Goal: Task Accomplishment & Management: Use online tool/utility

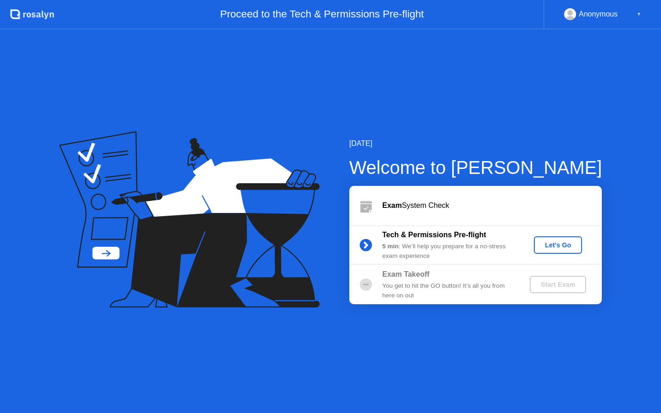
click at [556, 245] on div "Let's Go" at bounding box center [558, 245] width 41 height 7
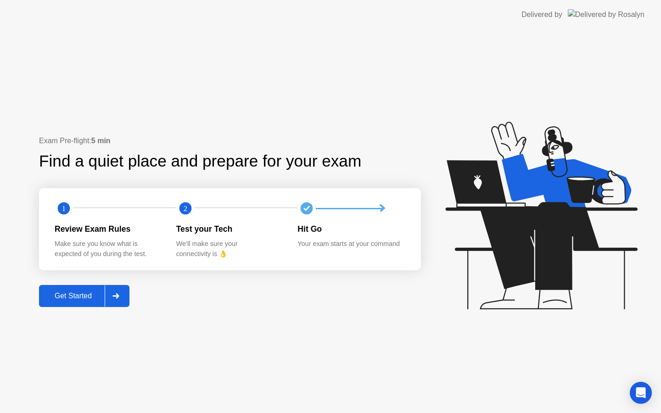
click at [88, 299] on div "Get Started" at bounding box center [73, 296] width 63 height 8
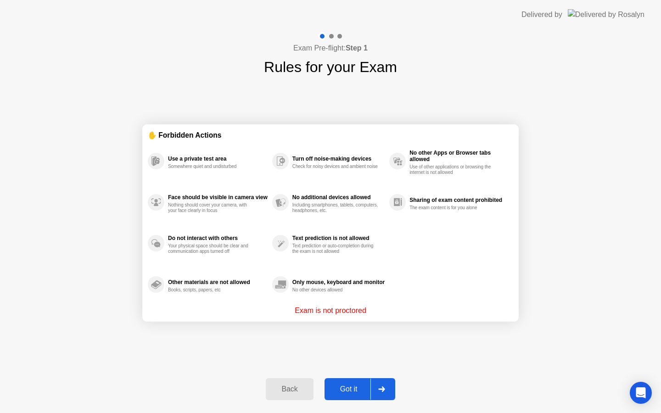
click at [355, 388] on div "Got it" at bounding box center [348, 389] width 43 height 8
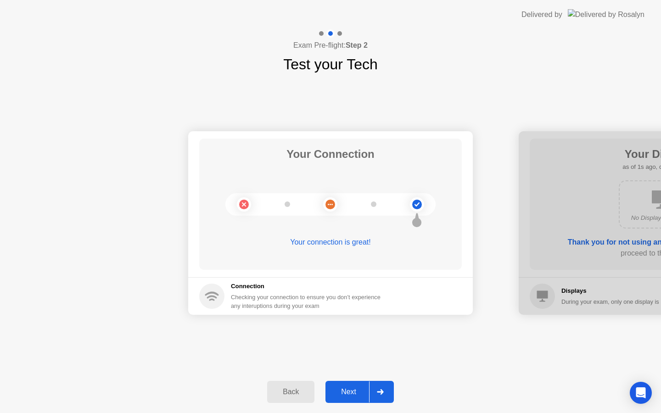
click at [351, 394] on div "Next" at bounding box center [348, 392] width 41 height 8
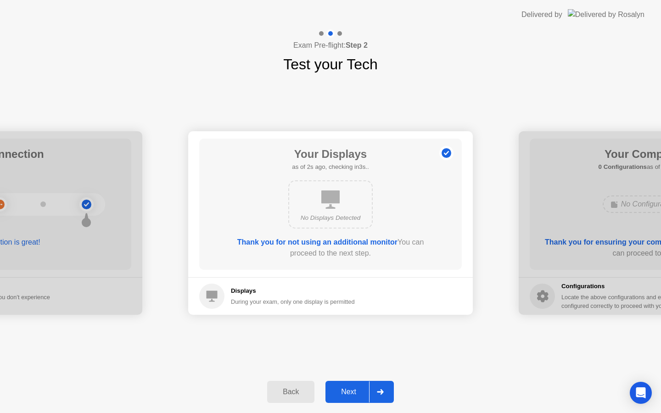
click at [351, 393] on div "Next" at bounding box center [348, 392] width 41 height 8
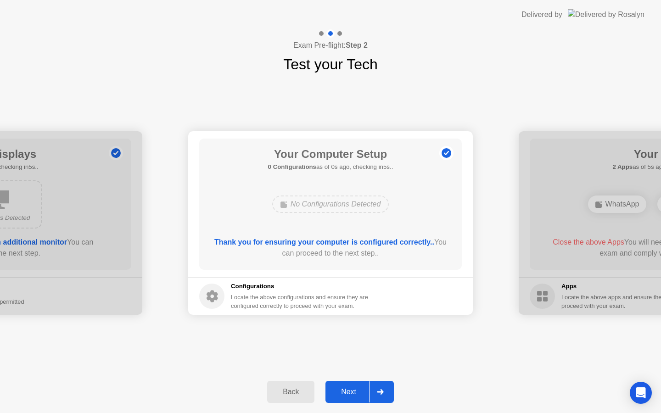
click at [351, 393] on div "Next" at bounding box center [348, 392] width 41 height 8
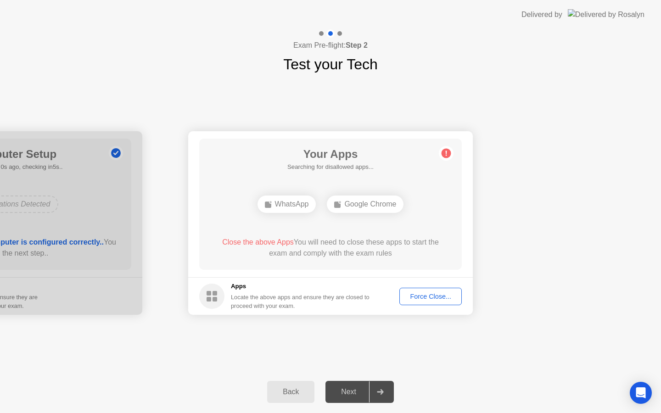
click at [423, 298] on div "Force Close..." at bounding box center [431, 296] width 56 height 7
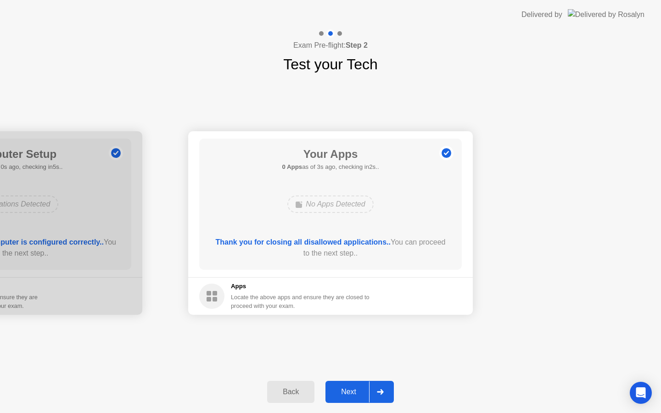
click at [358, 388] on div "Next" at bounding box center [348, 392] width 41 height 8
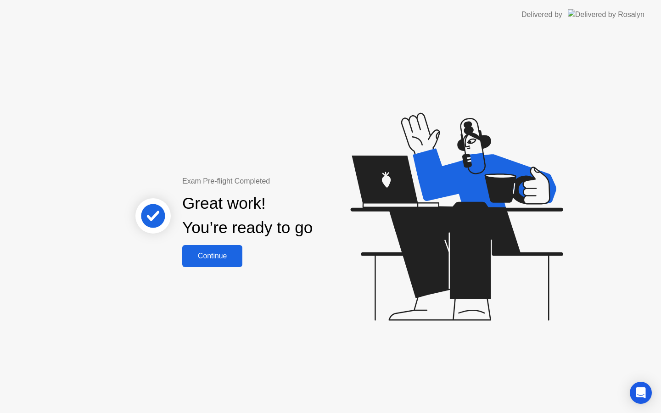
click at [208, 260] on div "Continue" at bounding box center [212, 256] width 55 height 8
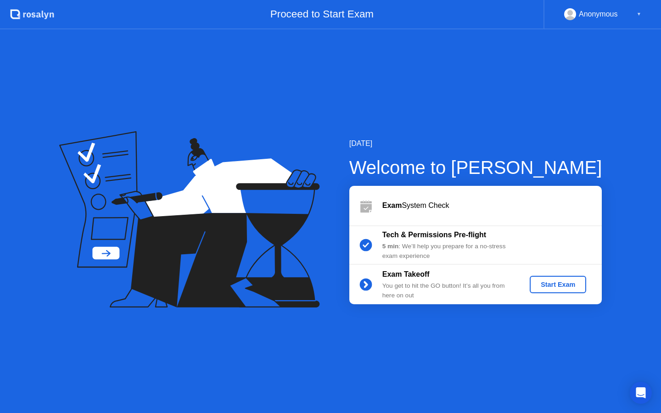
click at [567, 290] on button "Start Exam" at bounding box center [558, 284] width 56 height 17
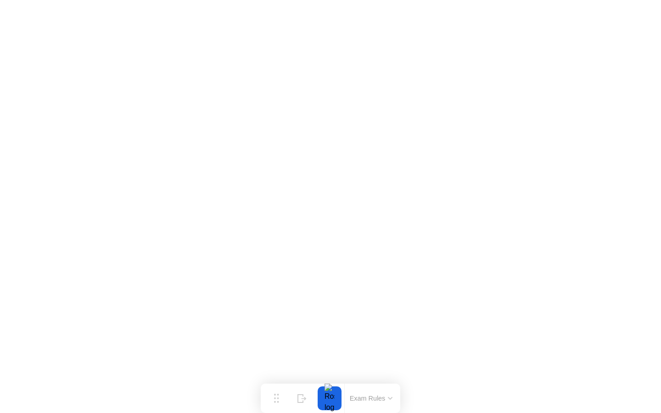
click at [387, 397] on button "Exam Rules" at bounding box center [371, 398] width 49 height 8
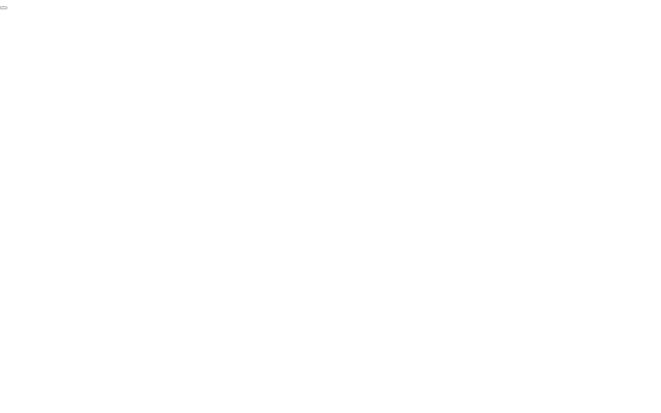
click div "End Proctoring Session"
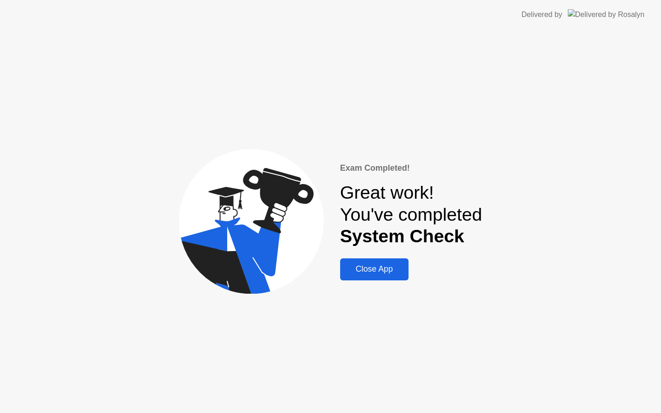
click at [381, 271] on div "Close App" at bounding box center [374, 269] width 63 height 10
